Goal: Task Accomplishment & Management: Complete application form

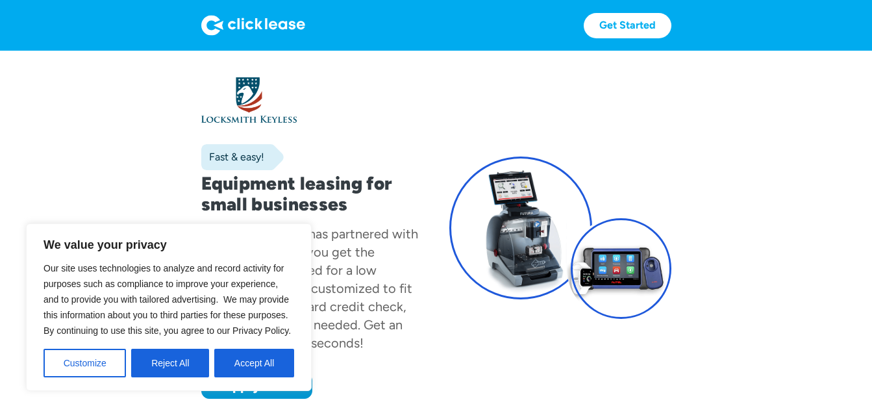
click at [252, 390] on div "We value your privacy Our site uses technologies to analyze and record activity…" at bounding box center [169, 307] width 286 height 168
click at [408, 366] on div "Fast & easy! Equipment leasing for small businesses Locksmith Keyless has partn…" at bounding box center [312, 238] width 222 height 322
click at [288, 371] on button "Accept All" at bounding box center [254, 363] width 80 height 29
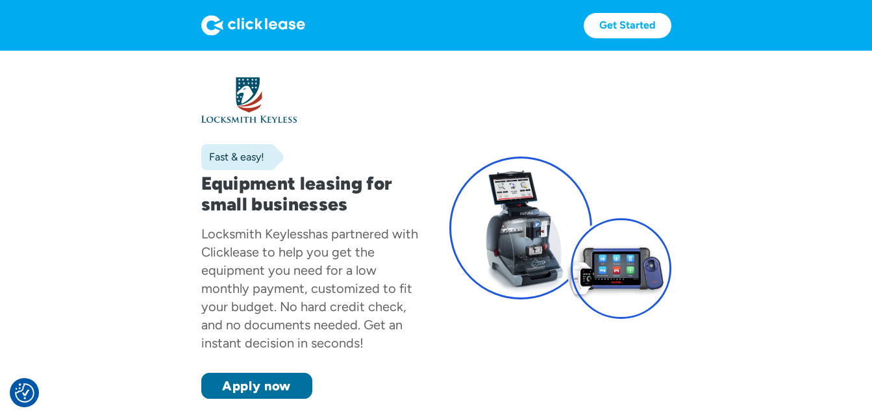
click at [287, 384] on link "Apply now" at bounding box center [256, 386] width 111 height 26
